Goal: Obtain resource: Obtain resource

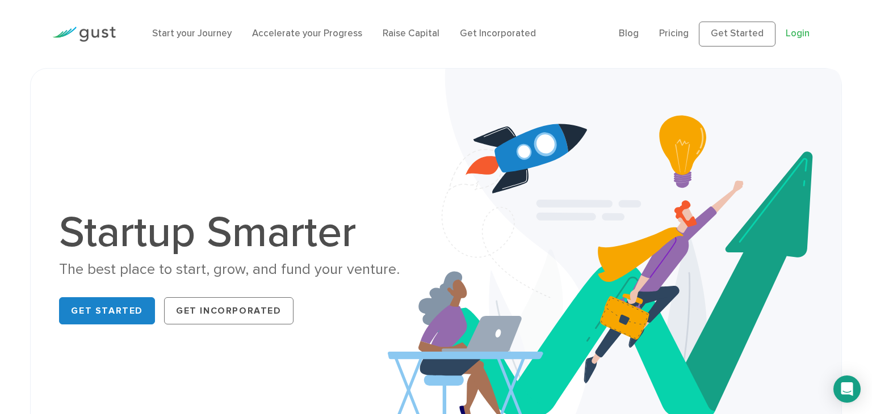
click at [786, 33] on link "Login" at bounding box center [798, 33] width 24 height 11
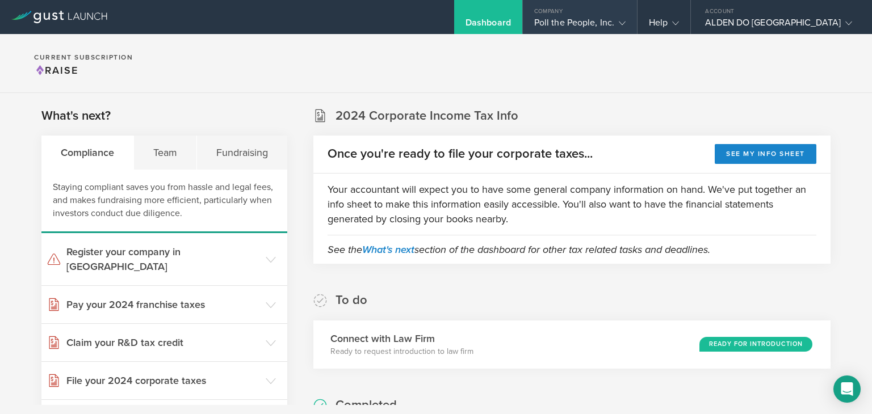
click at [626, 27] on gust-icon at bounding box center [619, 22] width 11 height 11
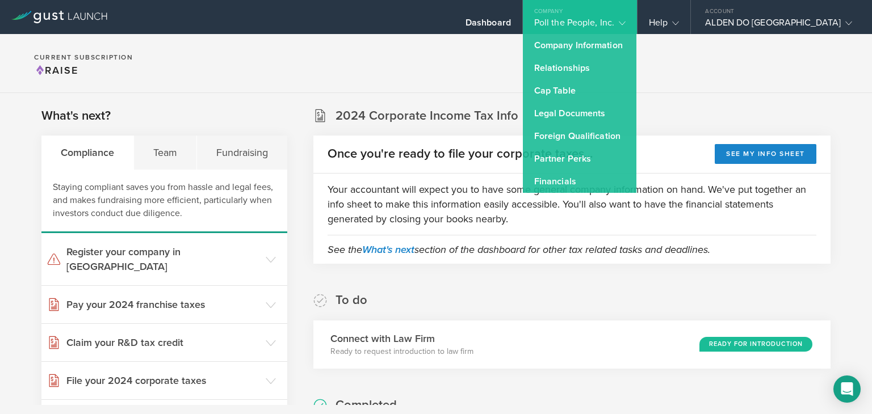
click at [767, 81] on section "Current Subscription Raise" at bounding box center [436, 63] width 872 height 59
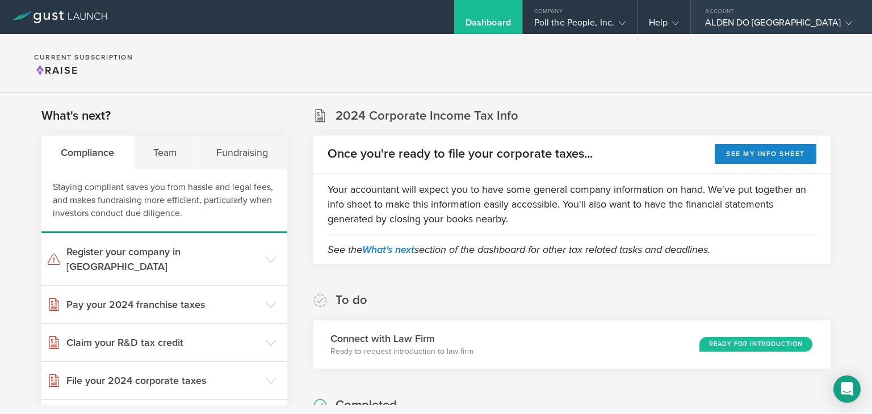
click at [834, 27] on div "ALDEN DO [GEOGRAPHIC_DATA]" at bounding box center [778, 25] width 147 height 17
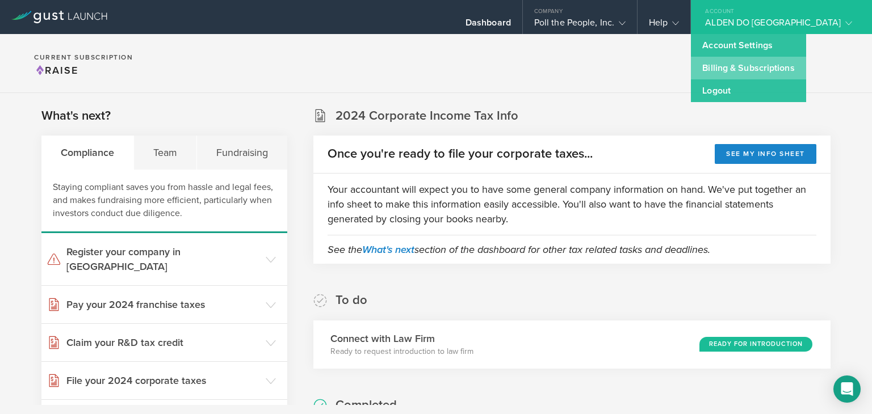
click at [806, 65] on link "Billing & Subscriptions" at bounding box center [748, 68] width 115 height 23
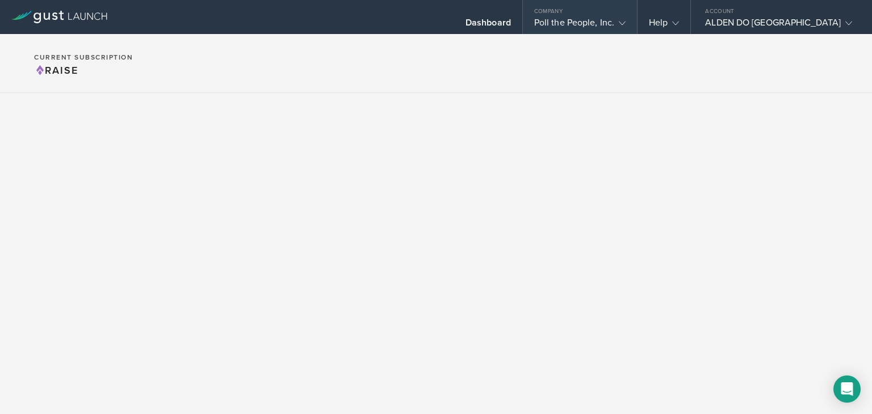
click at [626, 19] on div "Poll the People, Inc." at bounding box center [579, 25] width 91 height 17
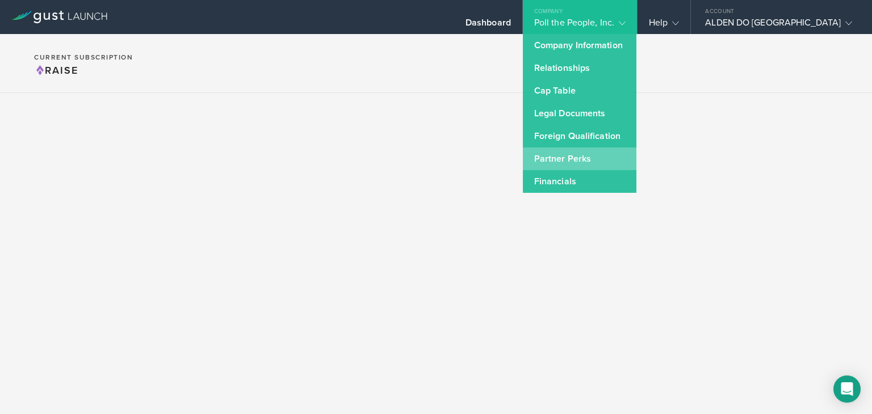
click at [627, 161] on link "Partner Perks" at bounding box center [580, 159] width 114 height 23
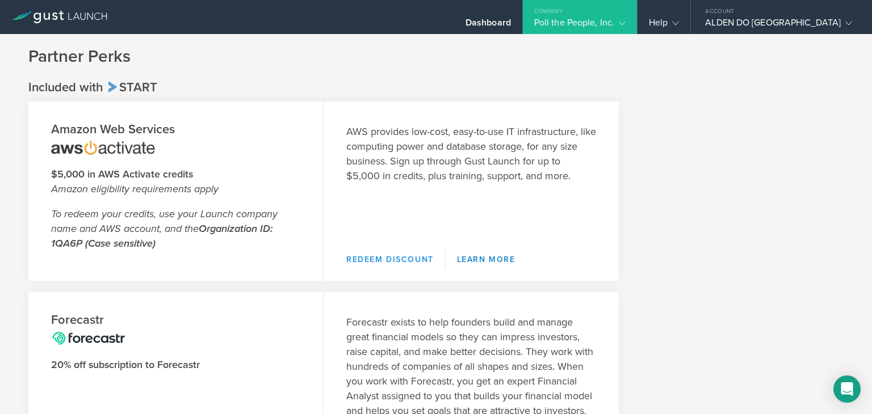
click at [406, 261] on link "Redeem Discount" at bounding box center [395, 259] width 99 height 19
click at [473, 266] on link "Learn More" at bounding box center [486, 259] width 81 height 19
click at [62, 245] on strong "Organization ID: 1QA6P (Case sensitive)" at bounding box center [161, 236] width 221 height 27
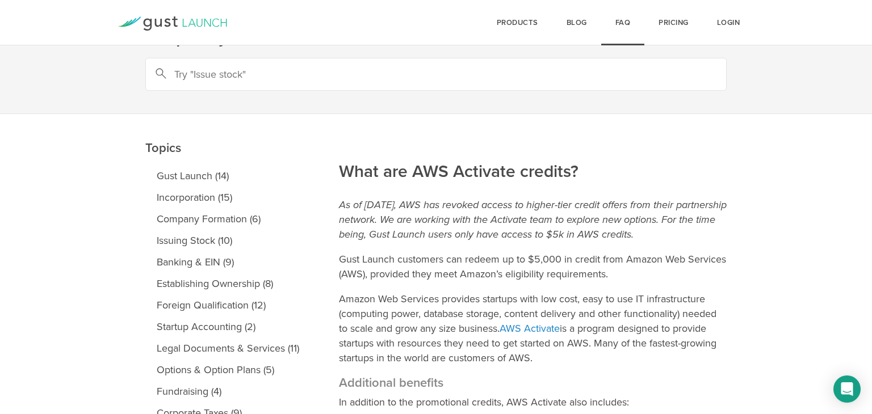
scroll to position [39, 0]
